Goal: Check status: Verify the current state of an ongoing process or item

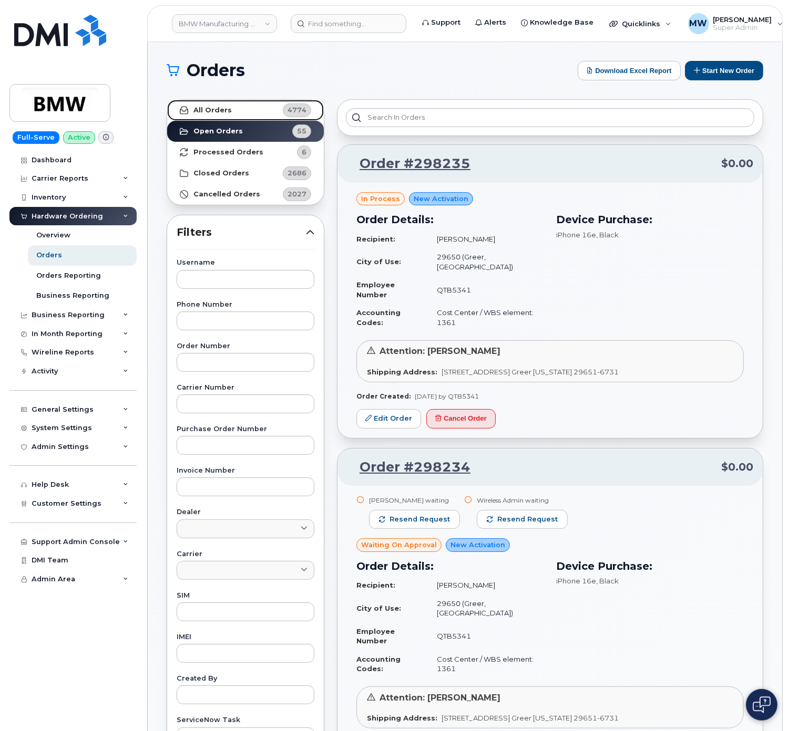
click at [233, 114] on link "All Orders 4774" at bounding box center [245, 110] width 157 height 21
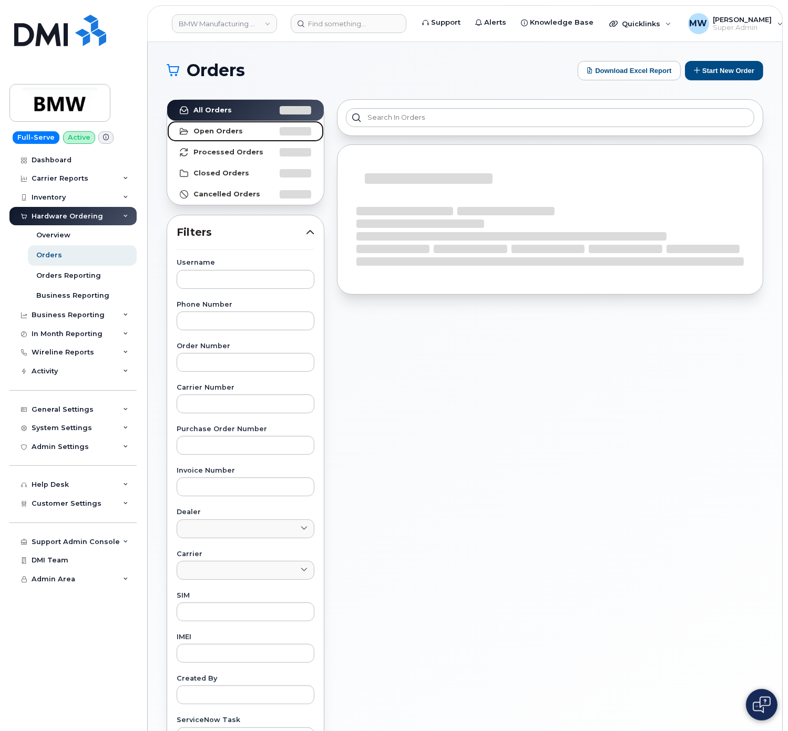
click at [240, 136] on link "Open Orders" at bounding box center [245, 131] width 157 height 21
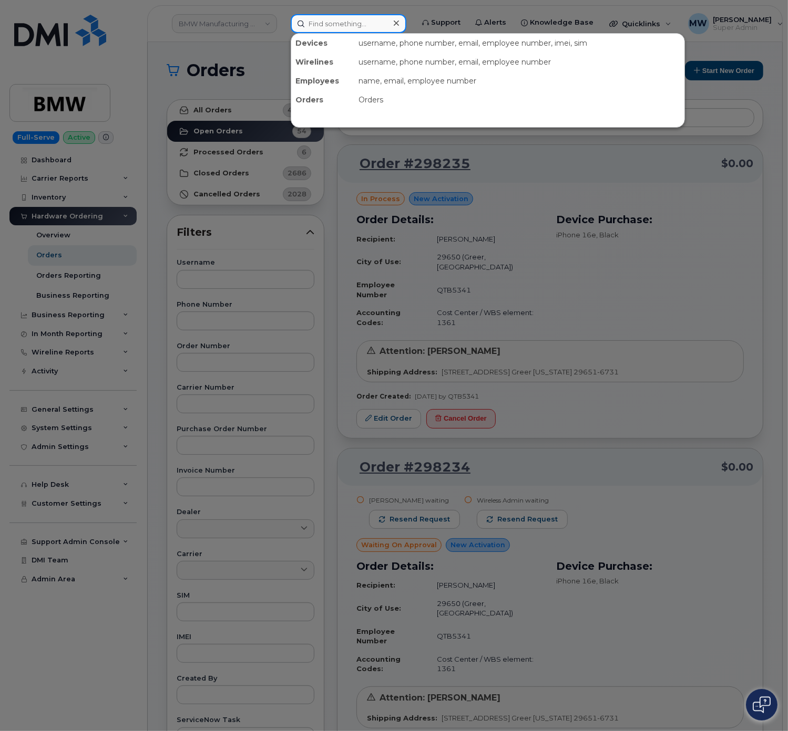
click at [315, 16] on input at bounding box center [349, 23] width 116 height 19
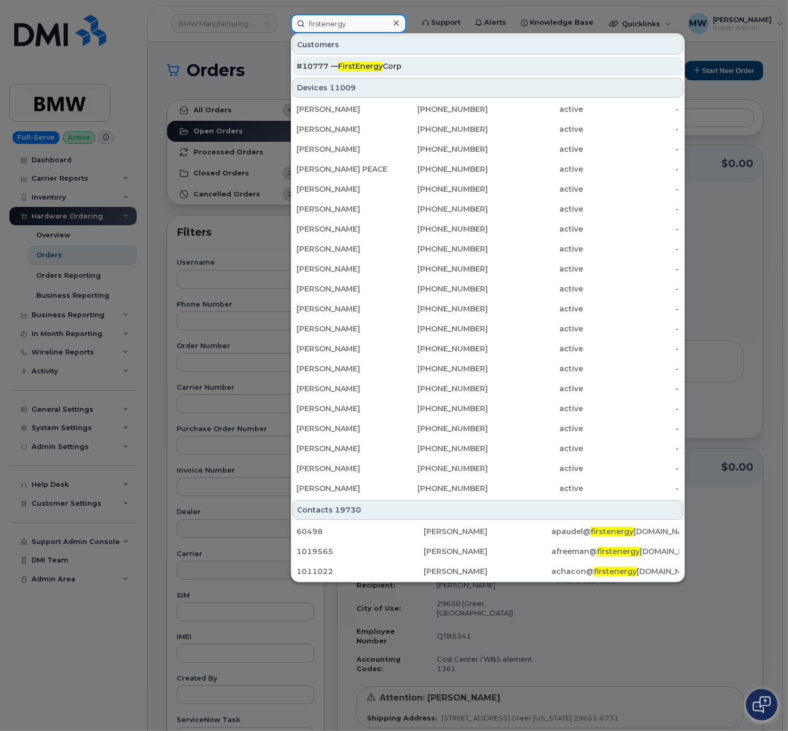
type input "firstenergy"
click at [334, 61] on div "#10777 — FirstEnergy Corp" at bounding box center [487, 66] width 382 height 19
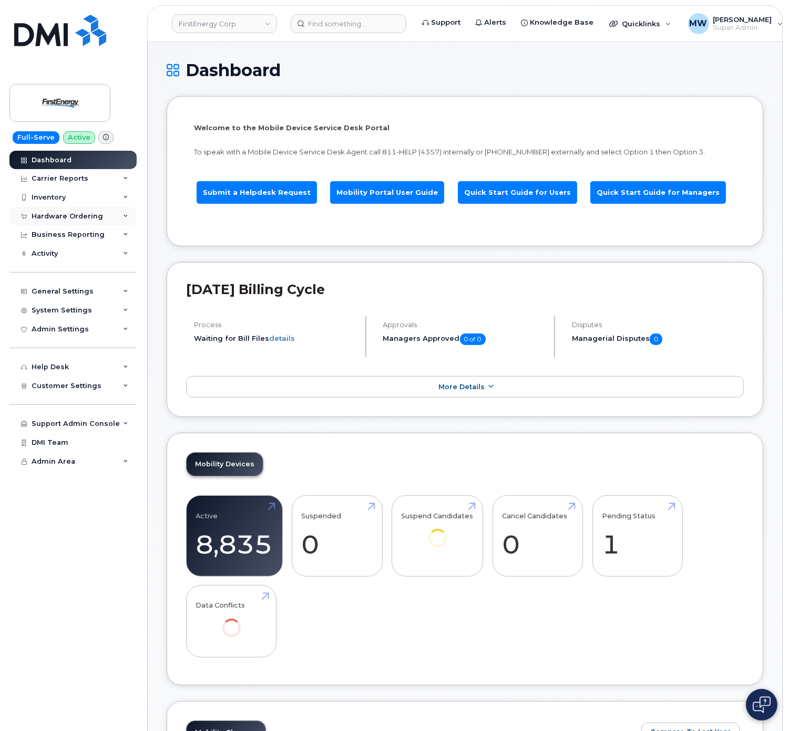
click at [69, 216] on div "Hardware Ordering" at bounding box center [67, 216] width 71 height 8
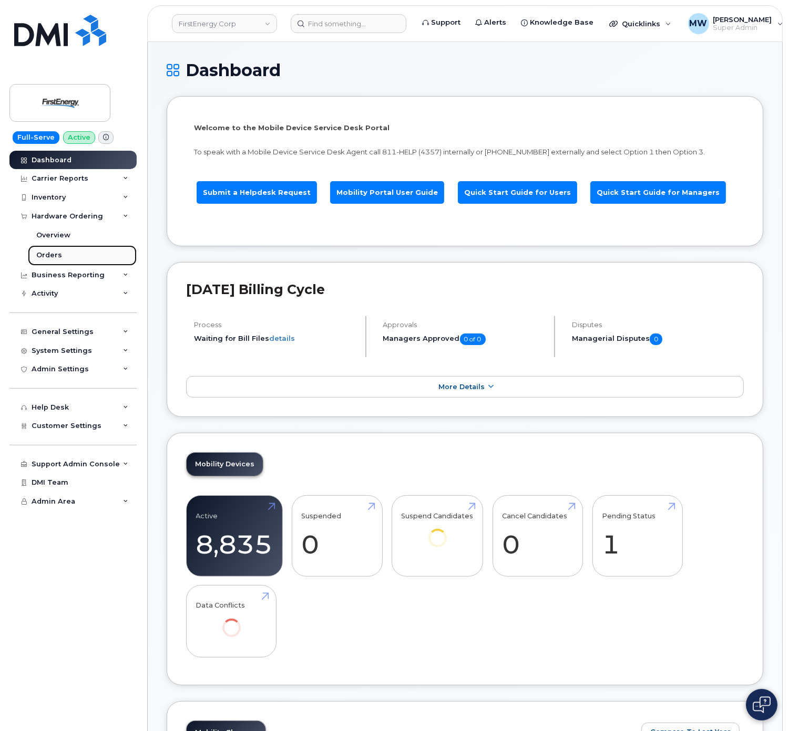
click at [64, 260] on link "Orders" at bounding box center [82, 255] width 109 height 20
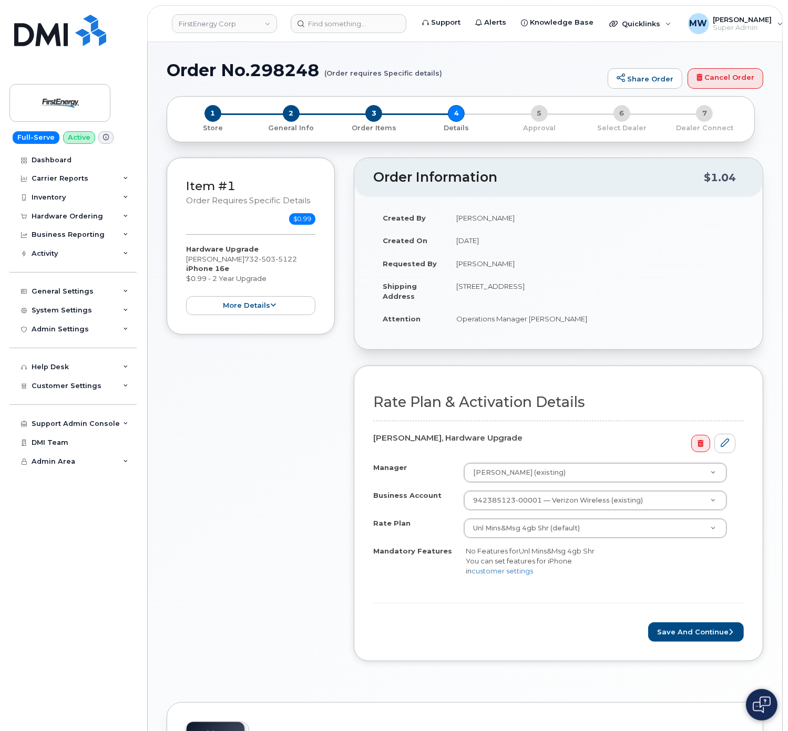
click at [681, 604] on form "Rate Plan & Activation Details David J Roberts, Hardware Upgrade Manager Ralph …" at bounding box center [558, 518] width 370 height 247
click at [688, 630] on button "Save and Continue" at bounding box center [696, 632] width 96 height 19
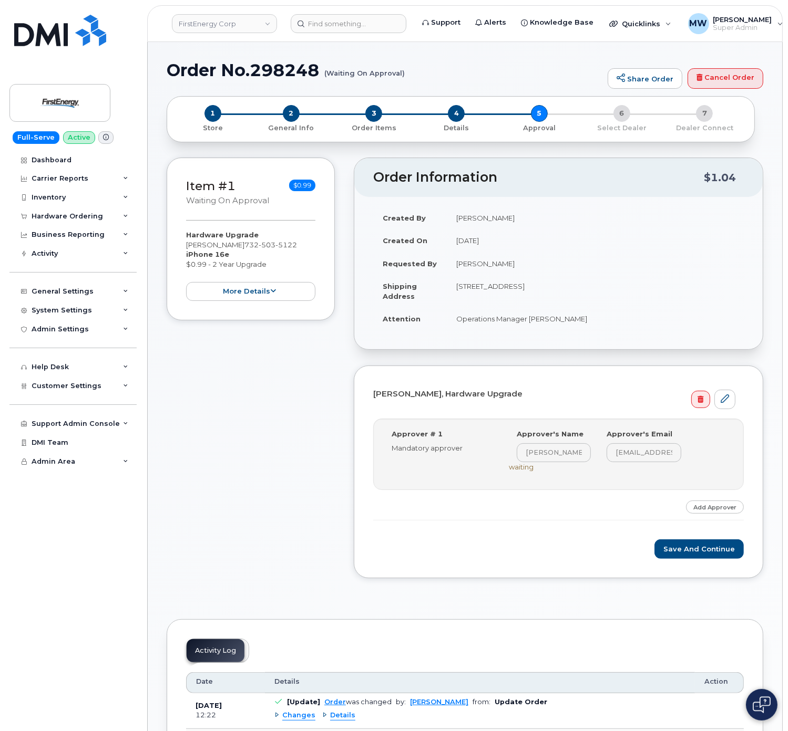
click at [516, 572] on div "David J Roberts, Hardware Upgrade Step-by-step approvals: David J Roberts » App…" at bounding box center [558, 472] width 409 height 213
click at [698, 559] on button "Save and Continue" at bounding box center [698, 549] width 89 height 19
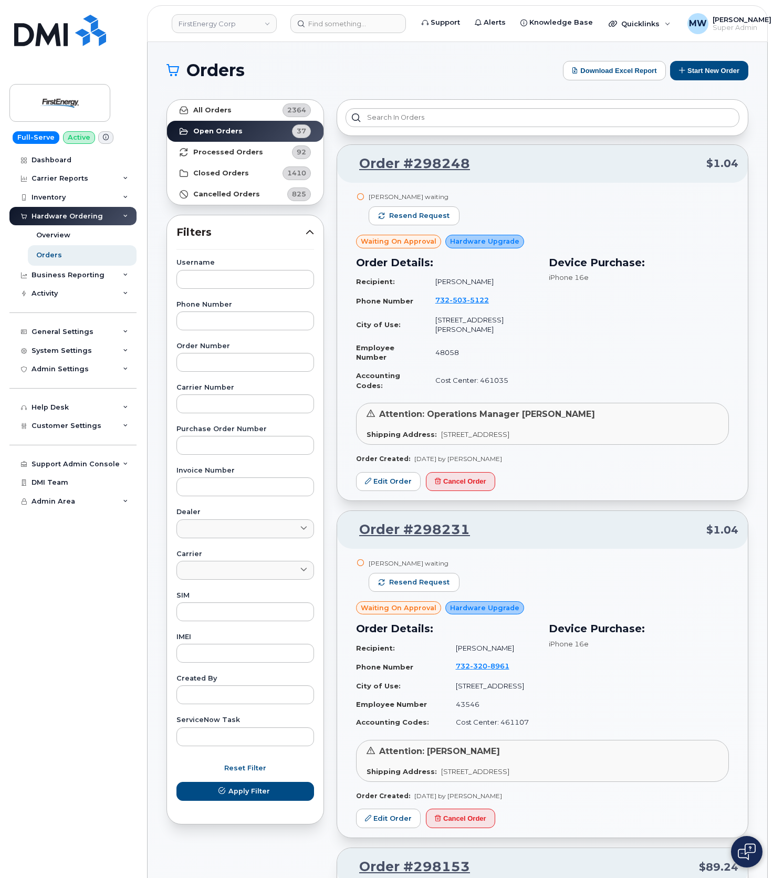
click at [77, 222] on div "Hardware Ordering" at bounding box center [72, 216] width 127 height 19
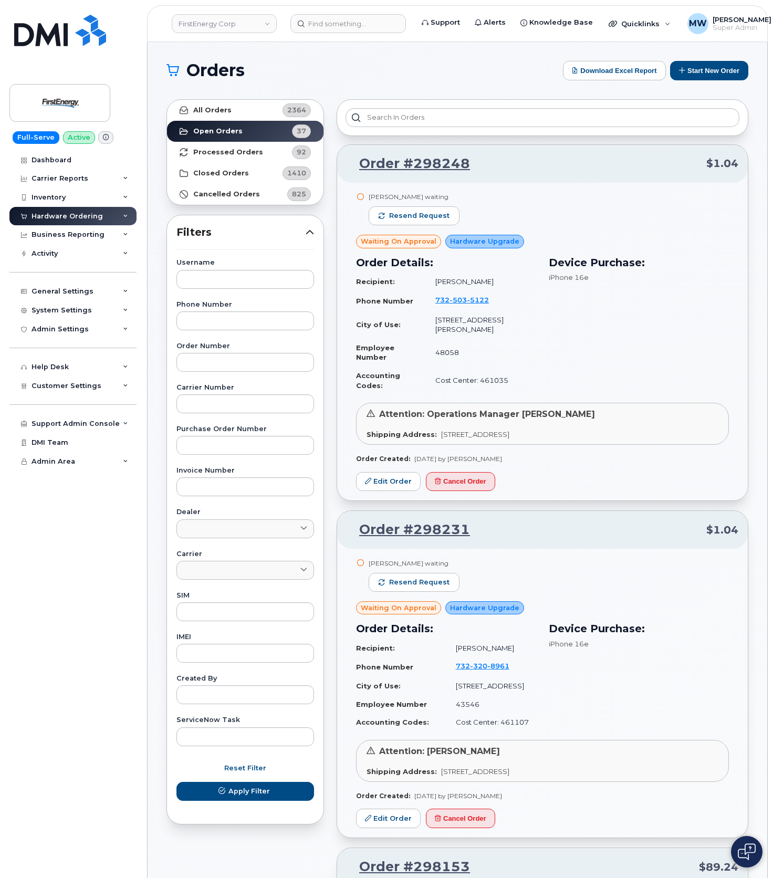
click at [66, 215] on div "Hardware Ordering" at bounding box center [67, 216] width 71 height 8
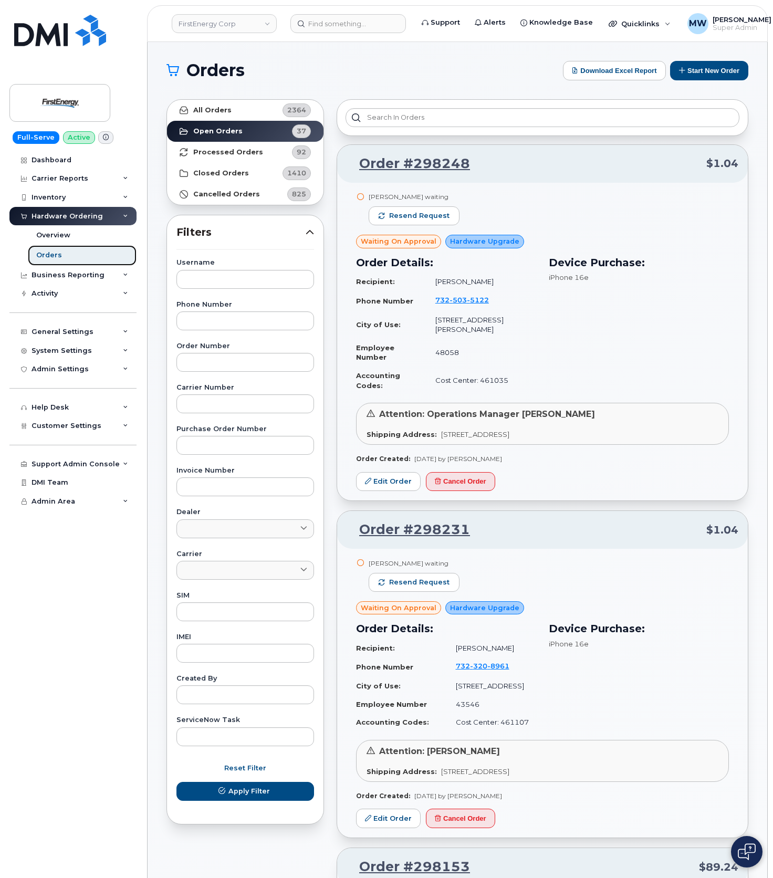
drag, startPoint x: 61, startPoint y: 259, endPoint x: 64, endPoint y: 248, distance: 11.3
click at [61, 257] on link "Orders" at bounding box center [82, 255] width 109 height 20
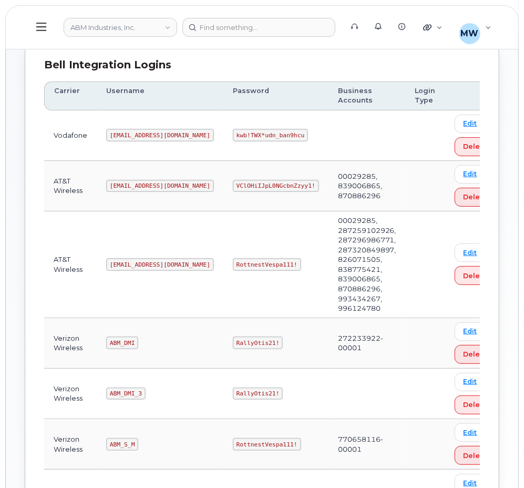
scroll to position [263, 0]
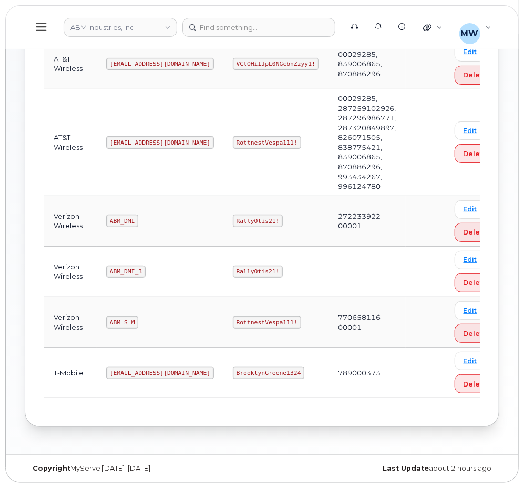
click at [146, 136] on code "[EMAIL_ADDRESS][DOMAIN_NAME]" at bounding box center [160, 142] width 108 height 13
click at [146, 136] on code "abm@dminc.com" at bounding box center [160, 142] width 108 height 13
copy code "abm@dminc.com"
click at [233, 146] on code "RottnestVespa111!" at bounding box center [267, 142] width 68 height 13
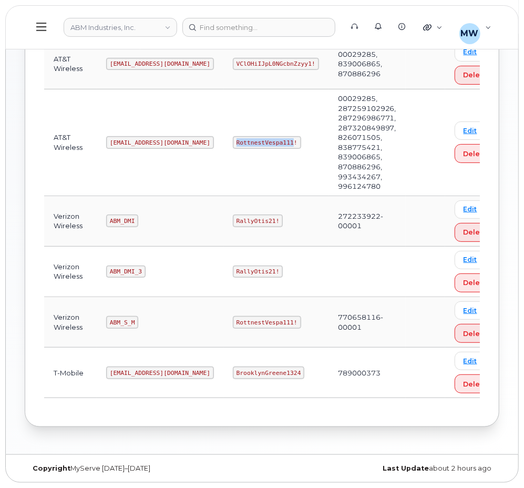
click at [233, 146] on code "RottnestVespa111!" at bounding box center [267, 142] width 68 height 13
copy code "RottnestVespa111!"
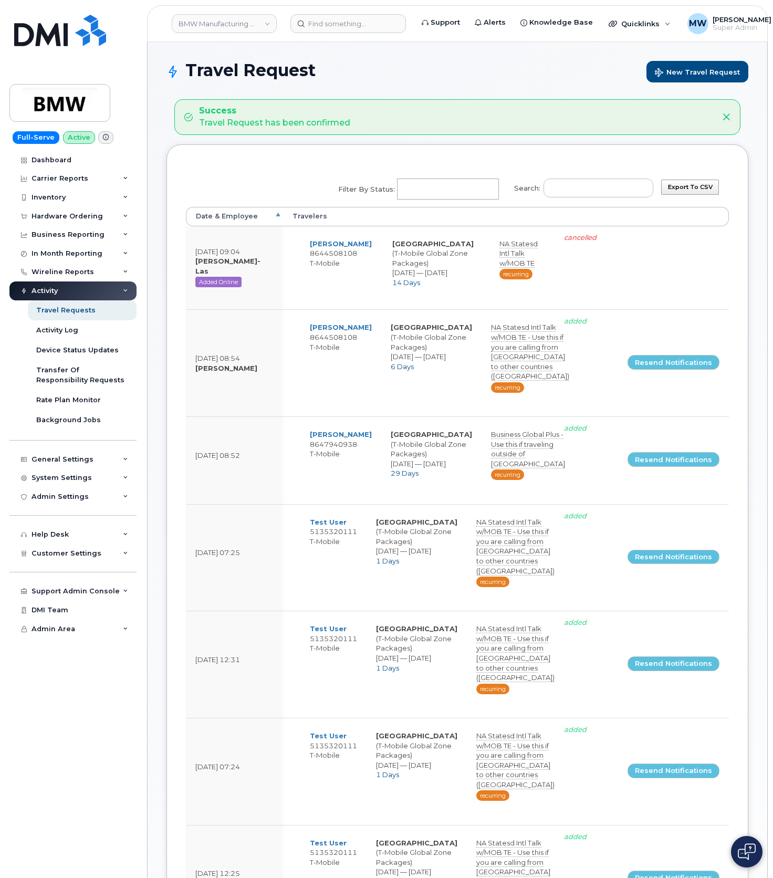
select select
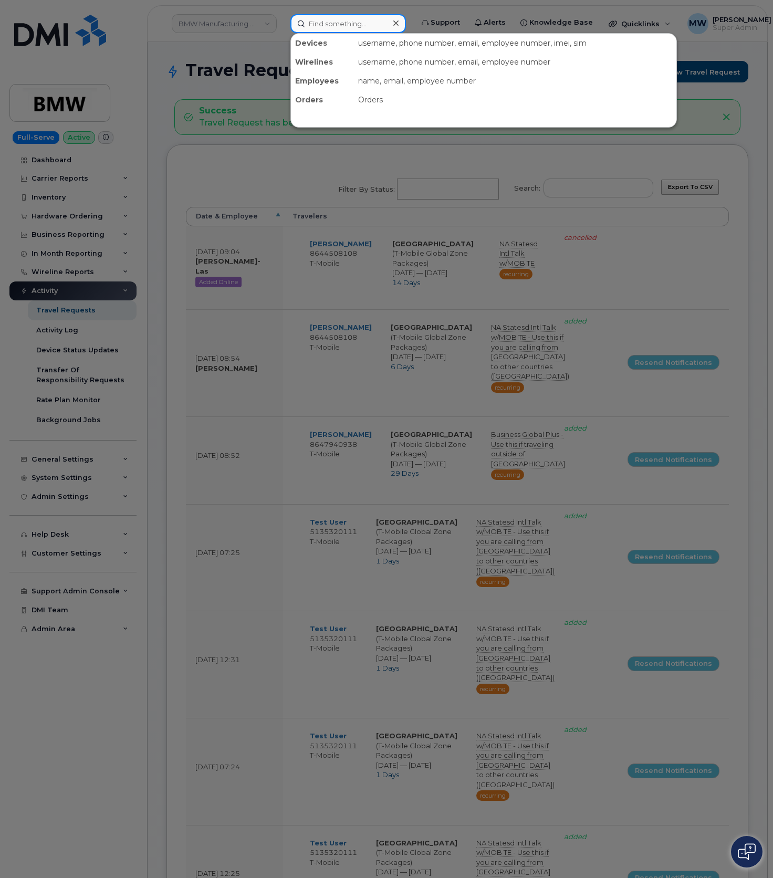
click at [332, 18] on input at bounding box center [349, 23] width 116 height 19
paste input "9739605715"
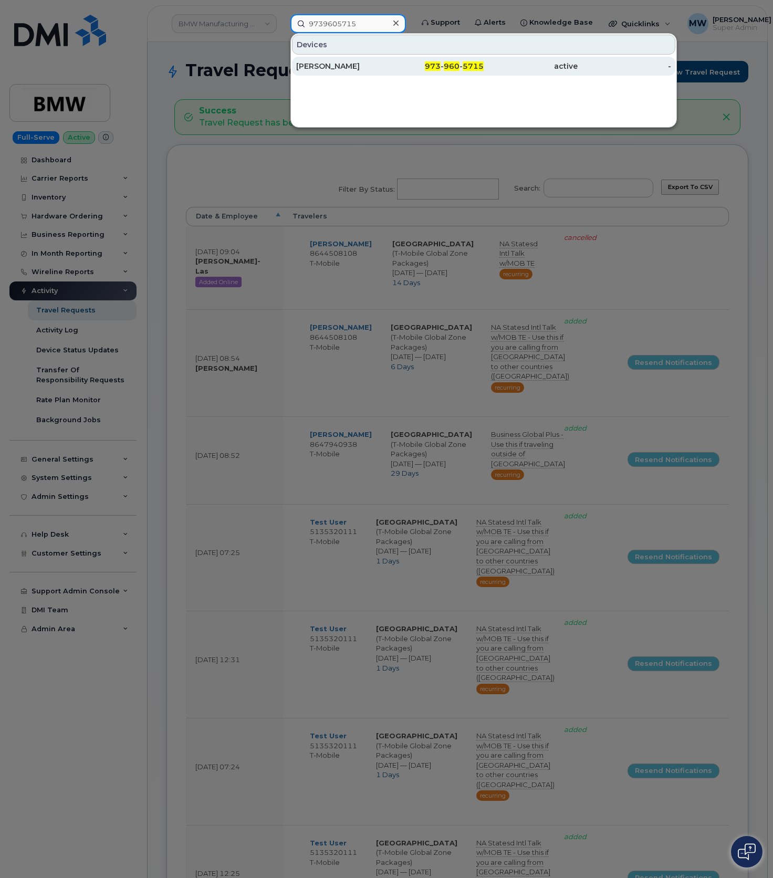
type input "9739605715"
drag, startPoint x: 549, startPoint y: 68, endPoint x: 347, endPoint y: 129, distance: 210.6
click at [547, 68] on div "active" at bounding box center [531, 66] width 94 height 11
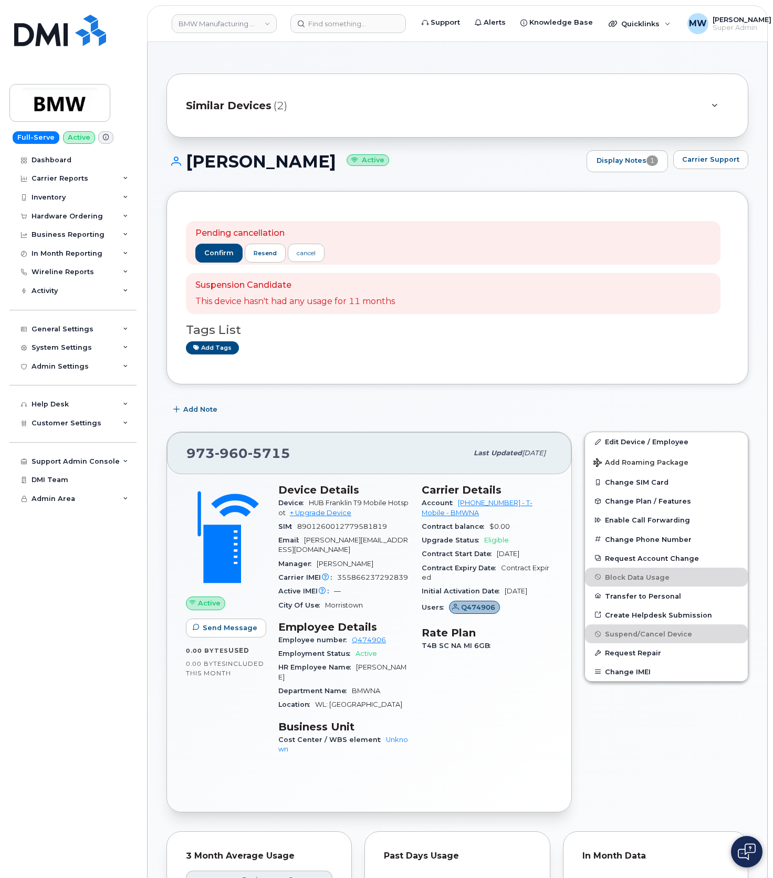
click at [204, 244] on div "Pending cancellation confirm resend cancel" at bounding box center [259, 242] width 129 height 31
click at [208, 251] on span "confirm" at bounding box center [218, 253] width 29 height 9
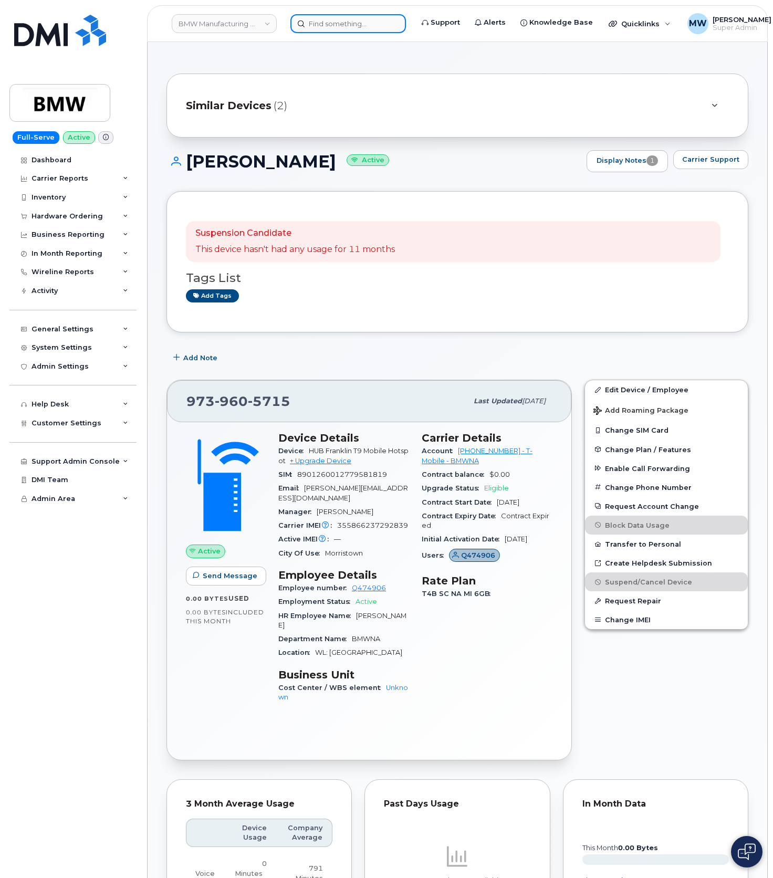
click at [314, 22] on input at bounding box center [349, 23] width 116 height 19
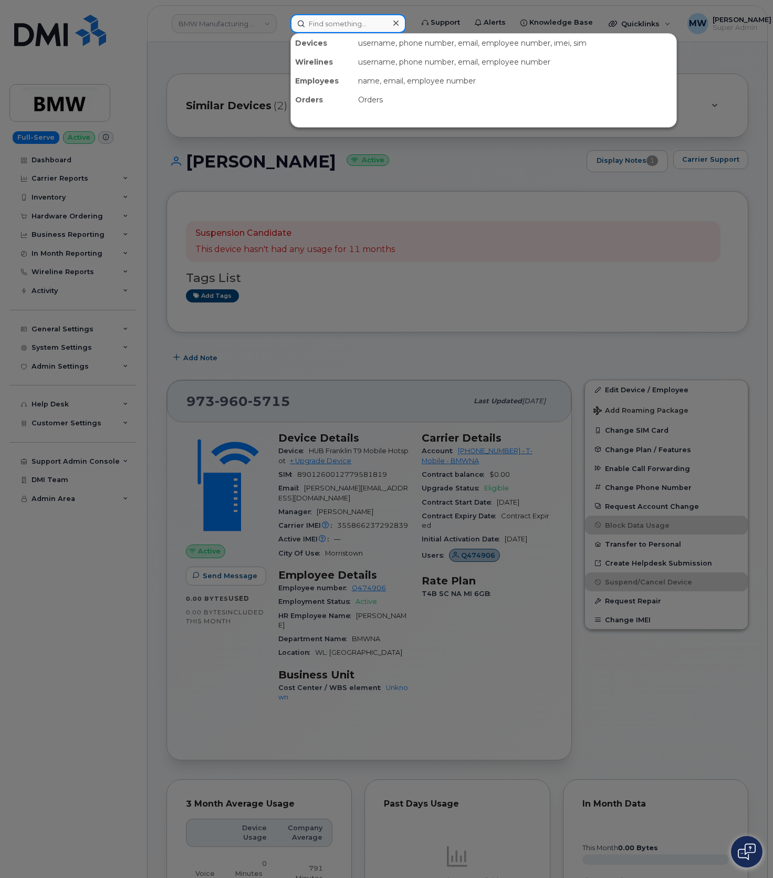
paste input "9738864751"
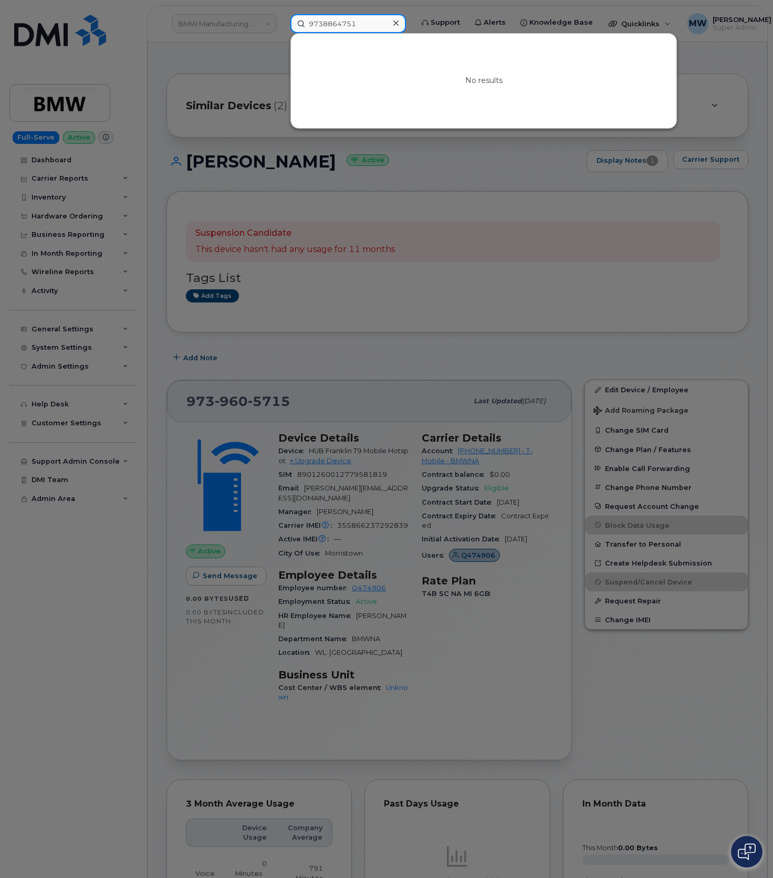
type input "9738864751"
click at [392, 24] on div at bounding box center [395, 23] width 15 height 15
